Goal: Navigation & Orientation: Find specific page/section

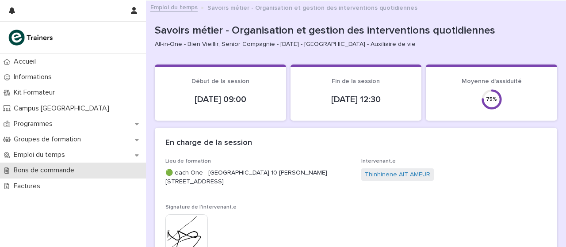
click at [38, 174] on p "Bons de commande" at bounding box center [45, 170] width 71 height 8
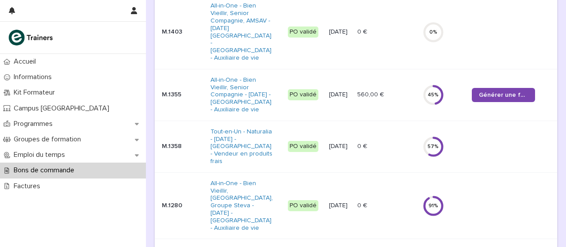
scroll to position [172, 0]
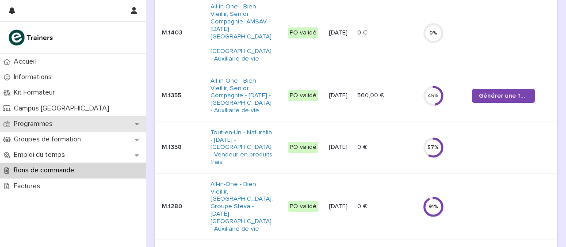
click at [64, 124] on div "Programmes" at bounding box center [73, 123] width 146 height 15
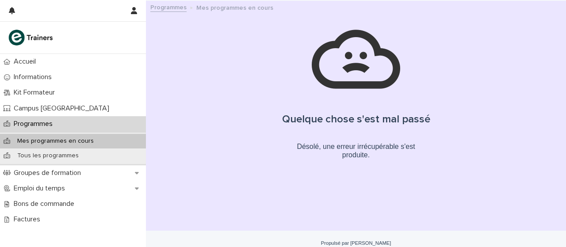
click at [49, 146] on div "Mes programmes en cours" at bounding box center [73, 141] width 146 height 15
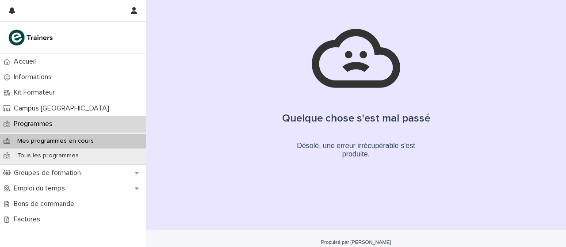
click at [49, 146] on div "Mes programmes en cours" at bounding box center [73, 141] width 146 height 15
